Goal: Task Accomplishment & Management: Use online tool/utility

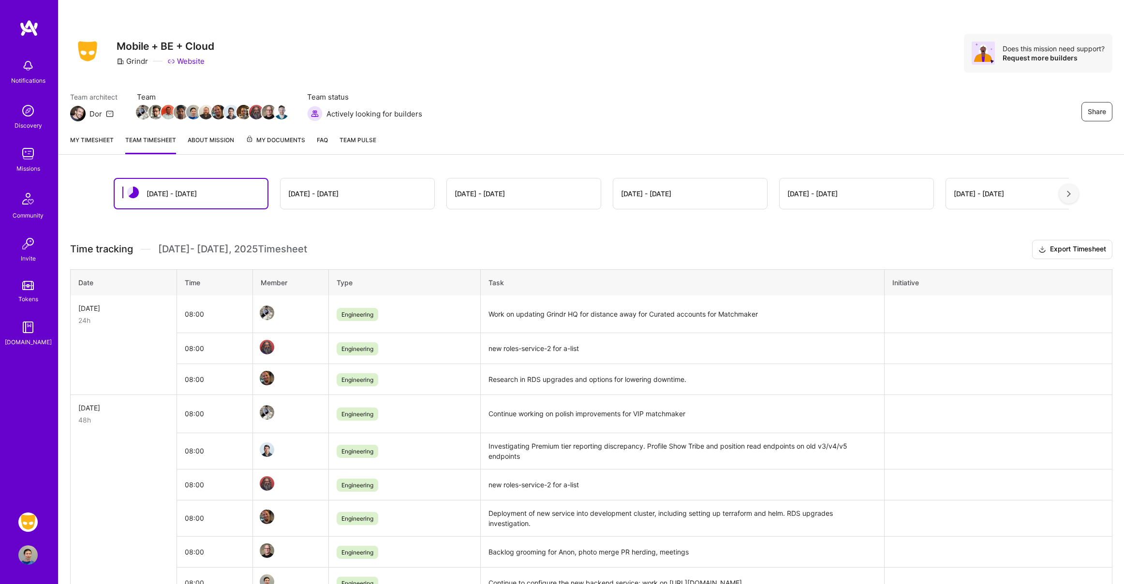
click at [88, 139] on link "My timesheet" at bounding box center [92, 144] width 44 height 19
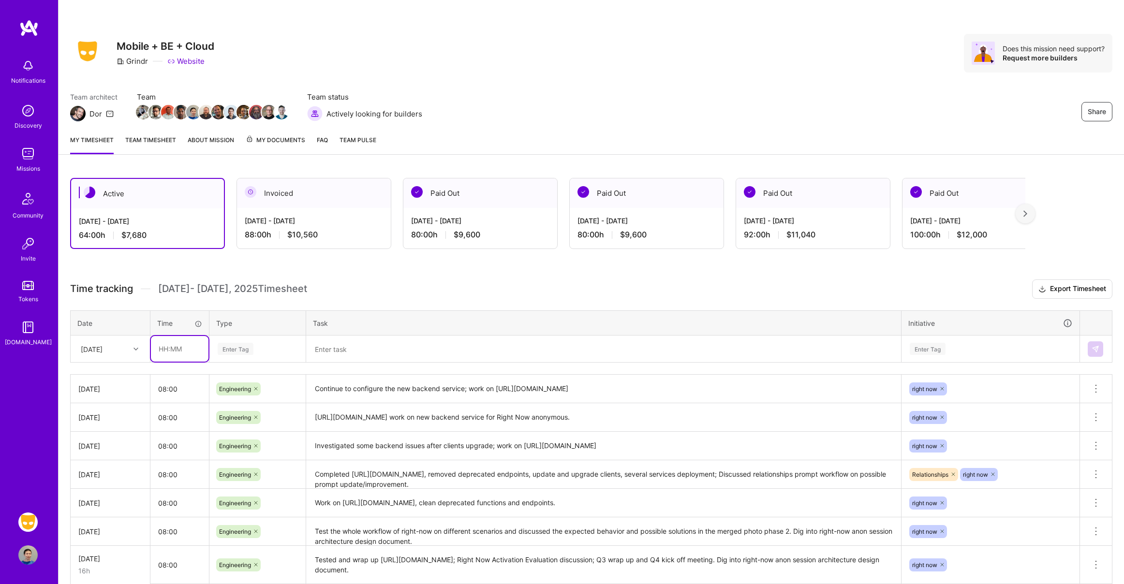
click at [182, 350] on input "text" at bounding box center [180, 349] width 58 height 26
type input "08:00"
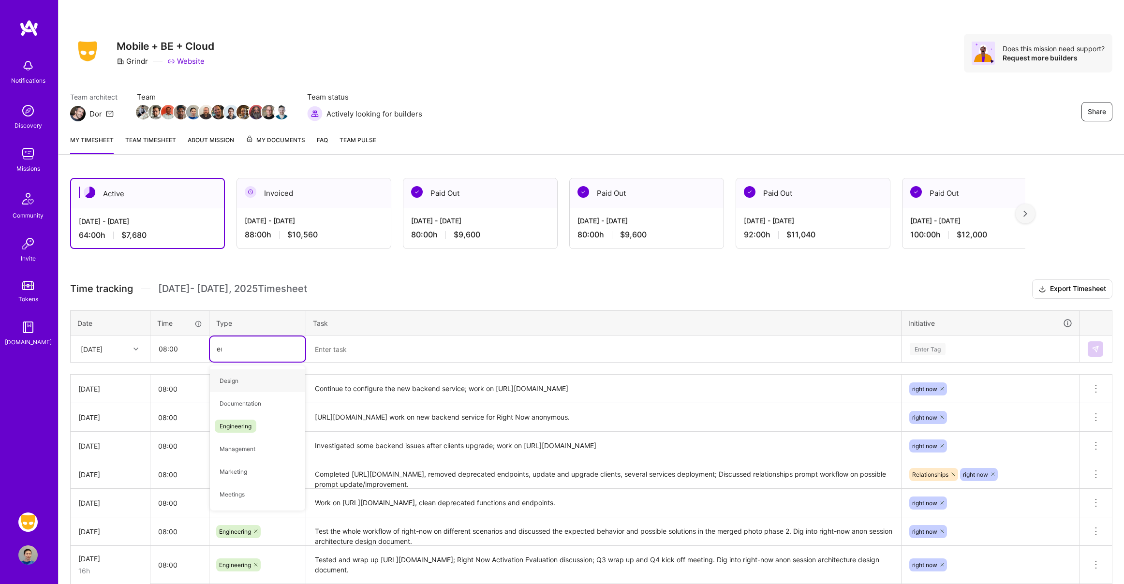
type input "engi"
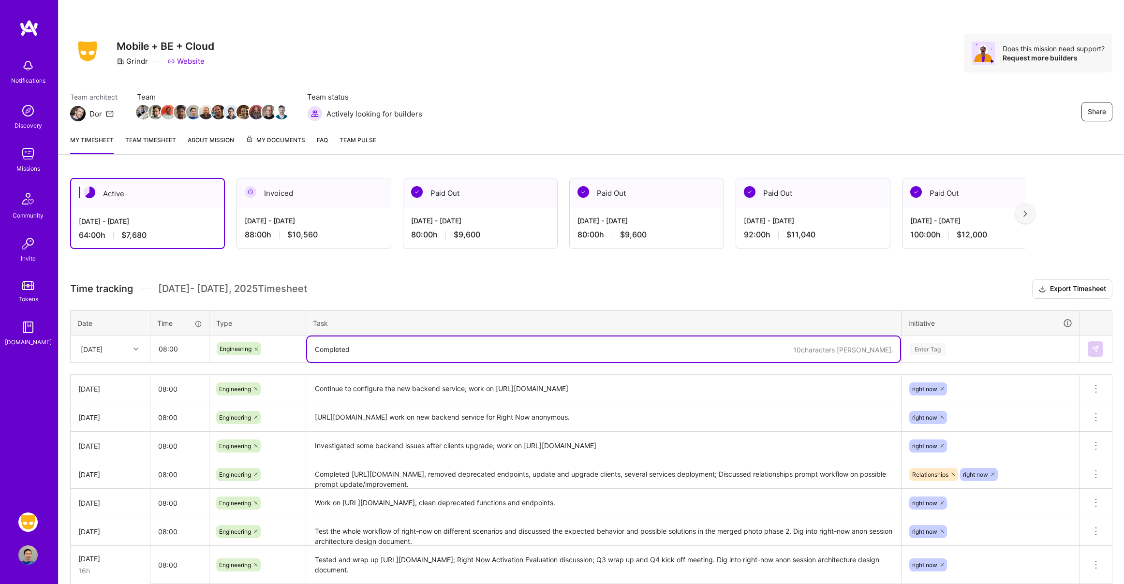
type textarea "Completed"
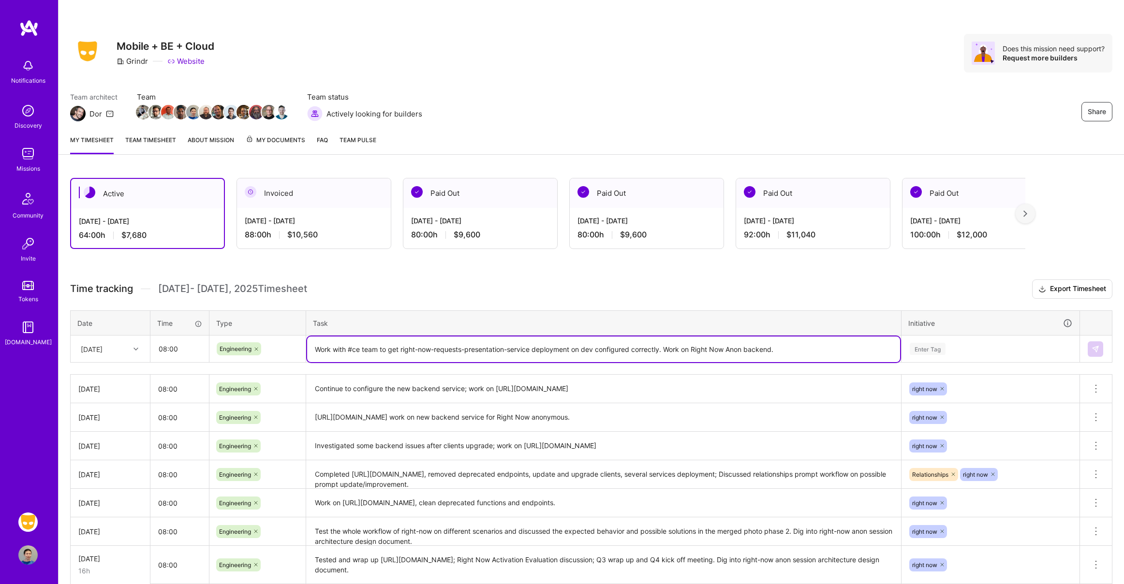
type textarea "Work with #ce team to get right-now-requests-presentation-service deployment on…"
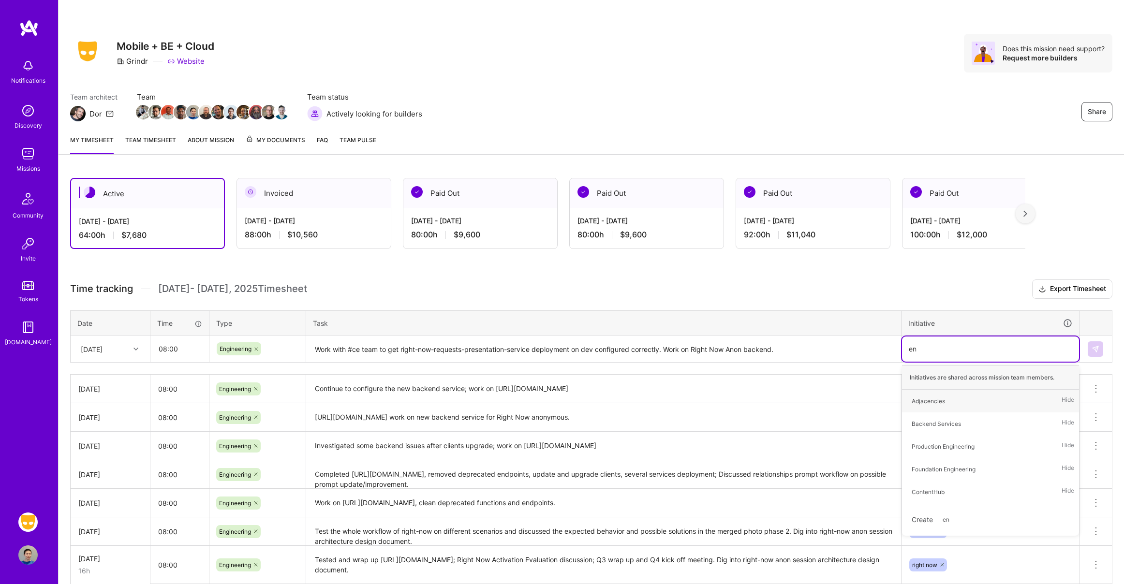
type input "e"
type input "right"
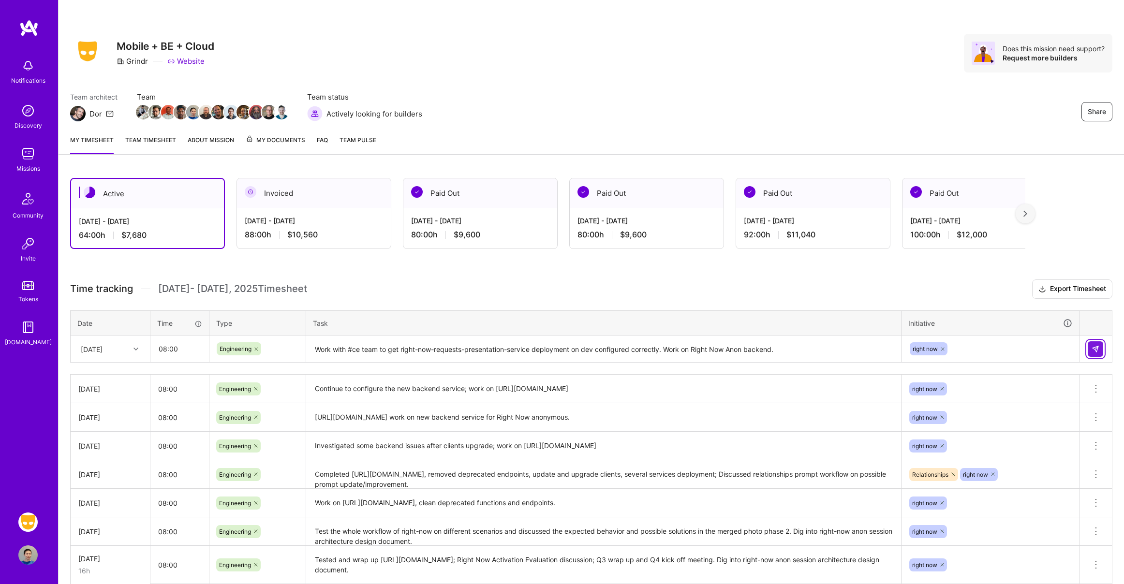
click at [1098, 350] on img at bounding box center [1095, 349] width 8 height 8
